Goal: Find specific page/section: Find specific page/section

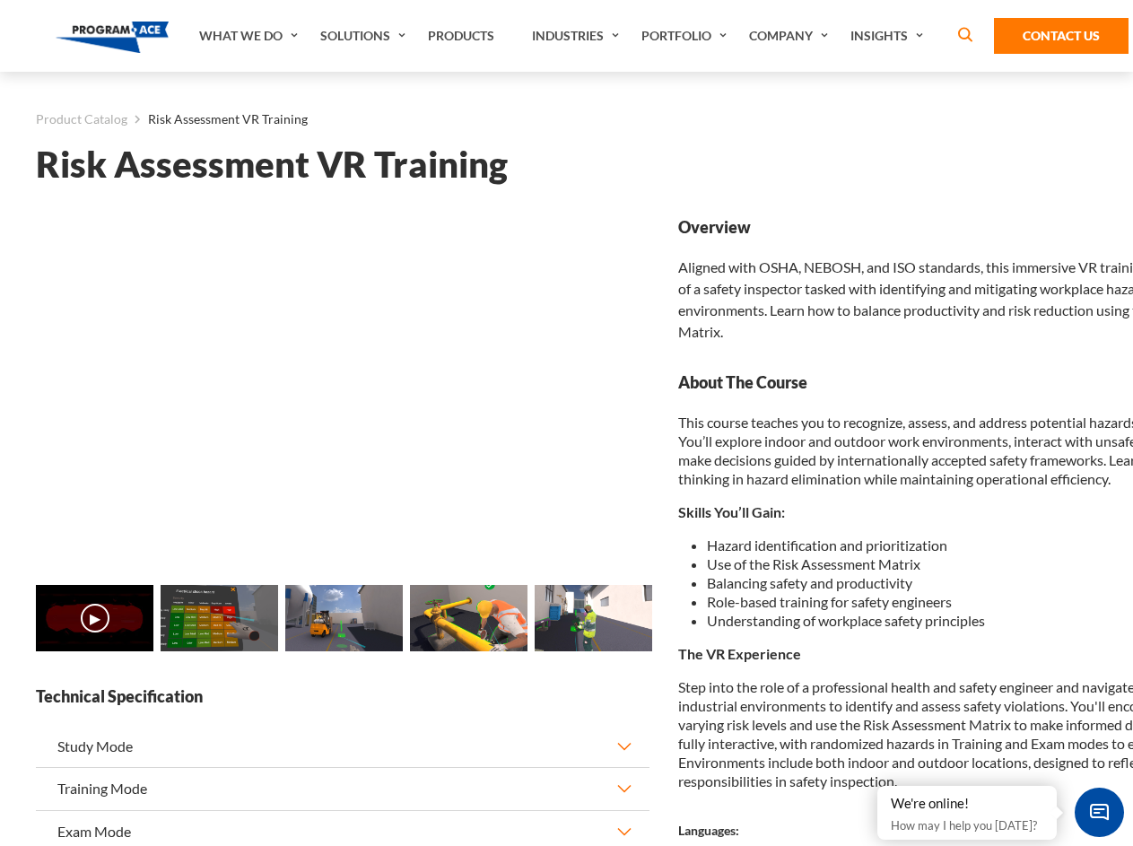
click at [365, 36] on link "Solutions" at bounding box center [365, 36] width 108 height 72
click at [0, 0] on div "AI & Computer Vision Solutions Computer Vision Quality Control AI tools for fas…" at bounding box center [0, 0] width 0 height 0
click at [0, 0] on div "AI & Computer Vision Solutions Virtual Training Solutions Virtual Tour Solution…" at bounding box center [0, 0] width 0 height 0
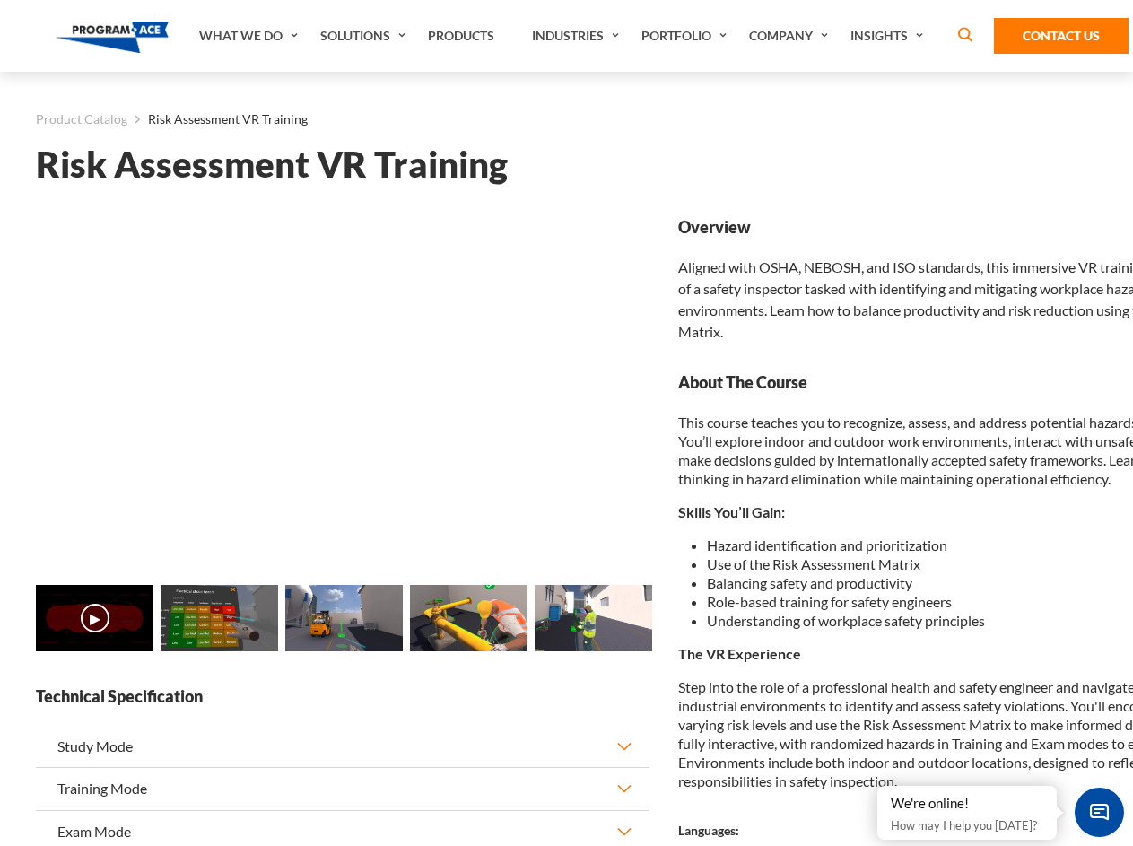
click at [0, 0] on div "AI & Computer Vision Solutions Virtual Training Solutions Virtual Tour Solution…" at bounding box center [0, 0] width 0 height 0
click at [0, 0] on div "AI & Computer Vision Solutions Computer Vision Quality Control AI tools for fas…" at bounding box center [0, 0] width 0 height 0
